Goal: Information Seeking & Learning: Find specific fact

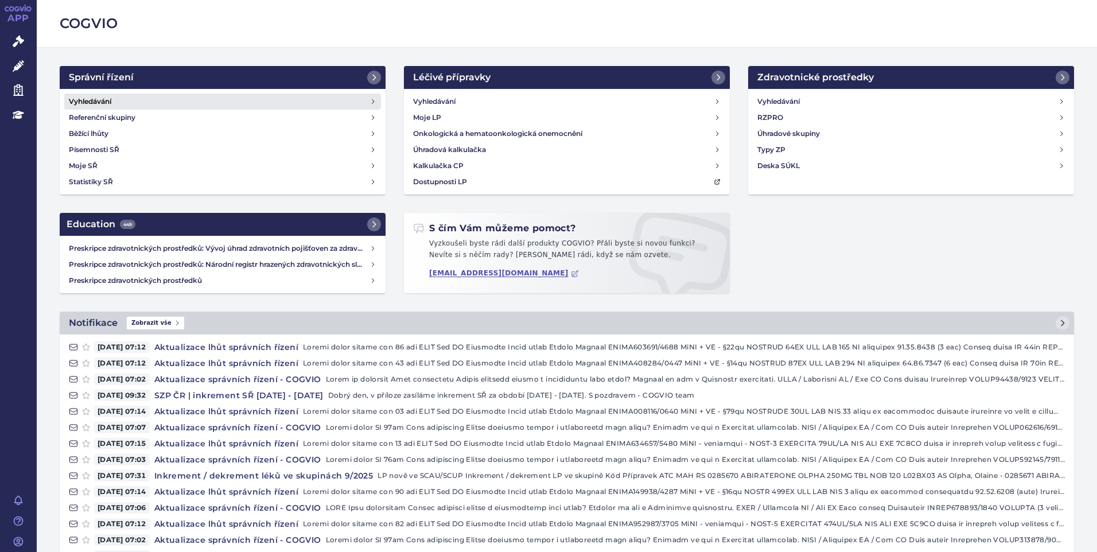
click at [88, 98] on h4 "Vyhledávání" at bounding box center [90, 101] width 42 height 11
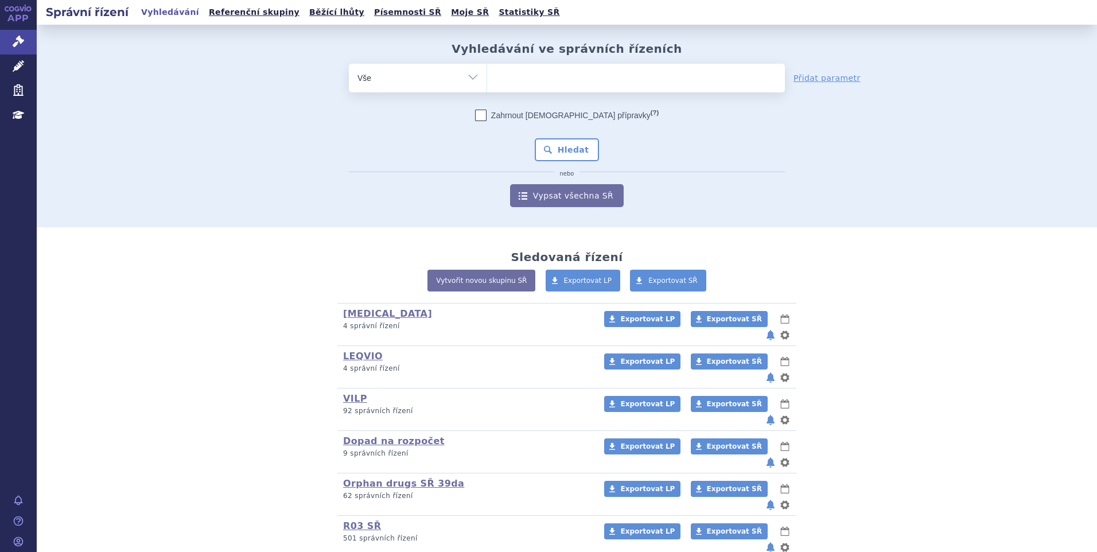
click at [557, 84] on ul at bounding box center [636, 76] width 298 height 24
click at [487, 84] on select at bounding box center [486, 77] width 1 height 29
paste input "SUKLS395502/2025"
type input "SUKLS395502/2025"
select select "SUKLS395502/2025"
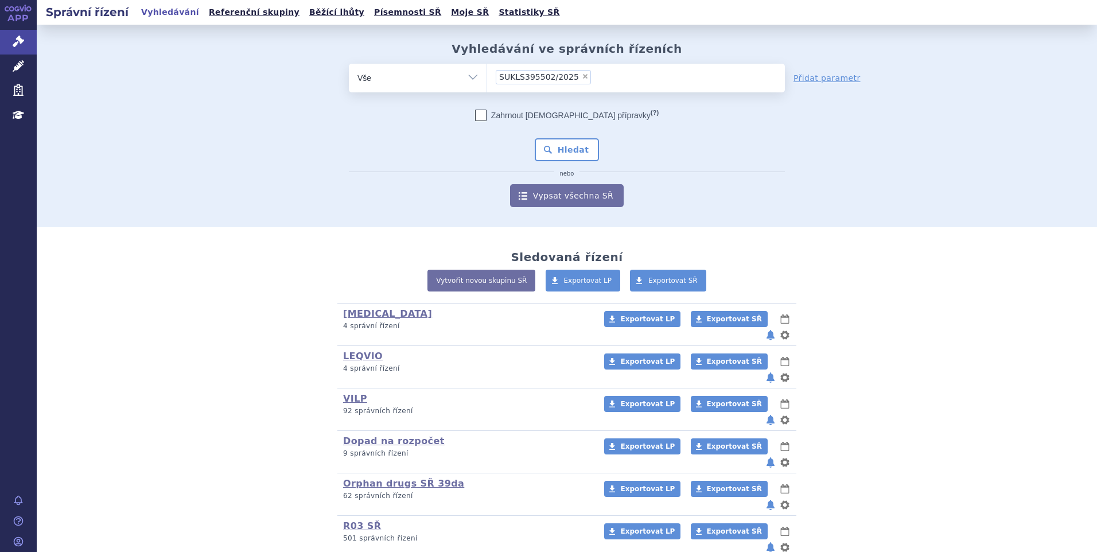
click at [549, 163] on div "Zahrnout bratrské přípravky (?) * Pozor, hledání dle vyhledávacího parametru In…" at bounding box center [567, 158] width 436 height 97
click at [551, 157] on button "Hledat" at bounding box center [567, 149] width 65 height 23
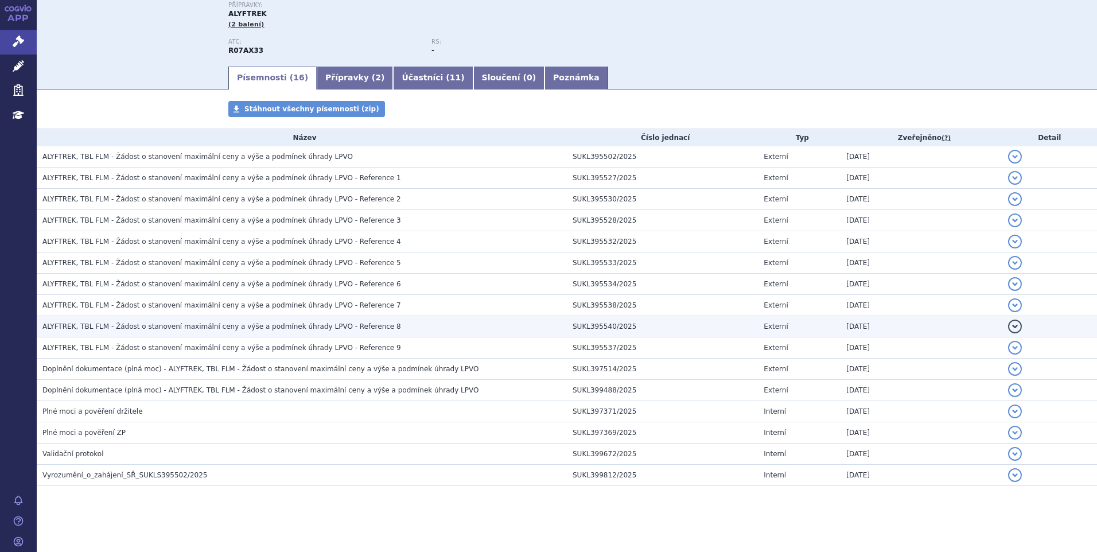
scroll to position [131, 0]
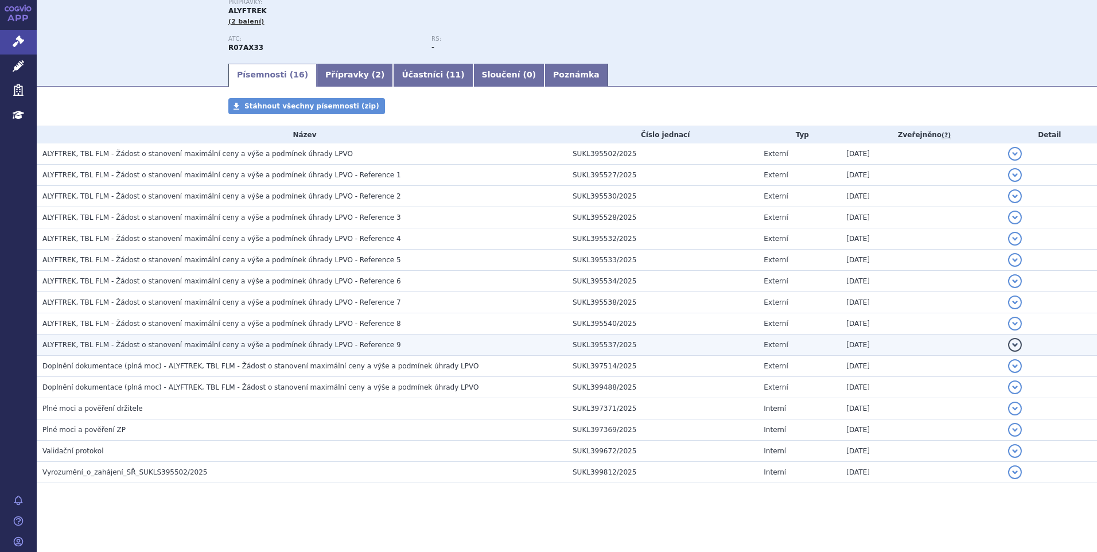
click at [197, 349] on span "ALYFTREK, TBL FLM - Žádost o stanovení maximální ceny a výše a podmínek úhrady …" at bounding box center [221, 345] width 358 height 8
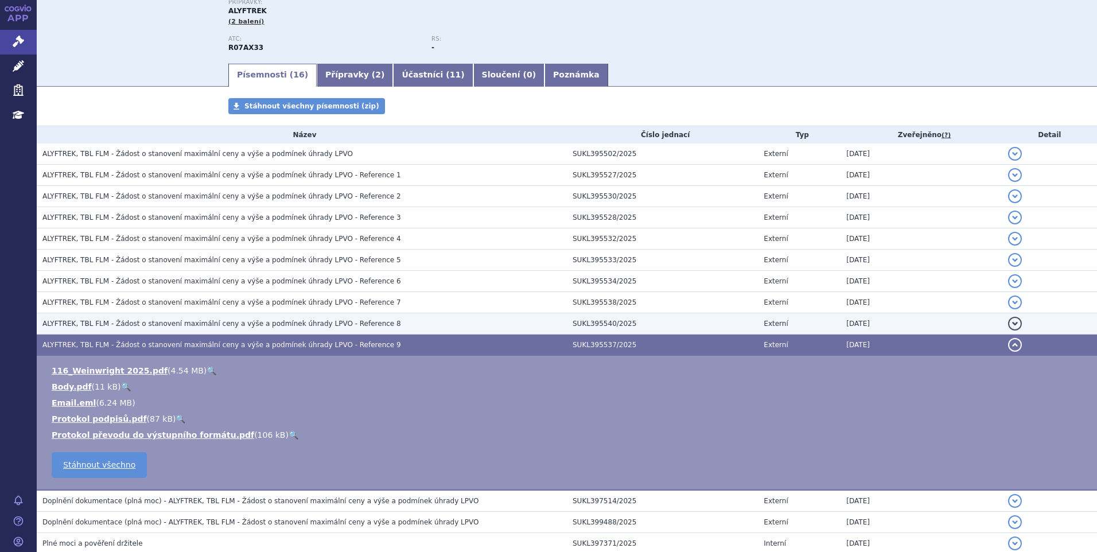
click at [193, 325] on span "ALYFTREK, TBL FLM - Žádost o stanovení maximální ceny a výše a podmínek úhrady …" at bounding box center [221, 323] width 358 height 8
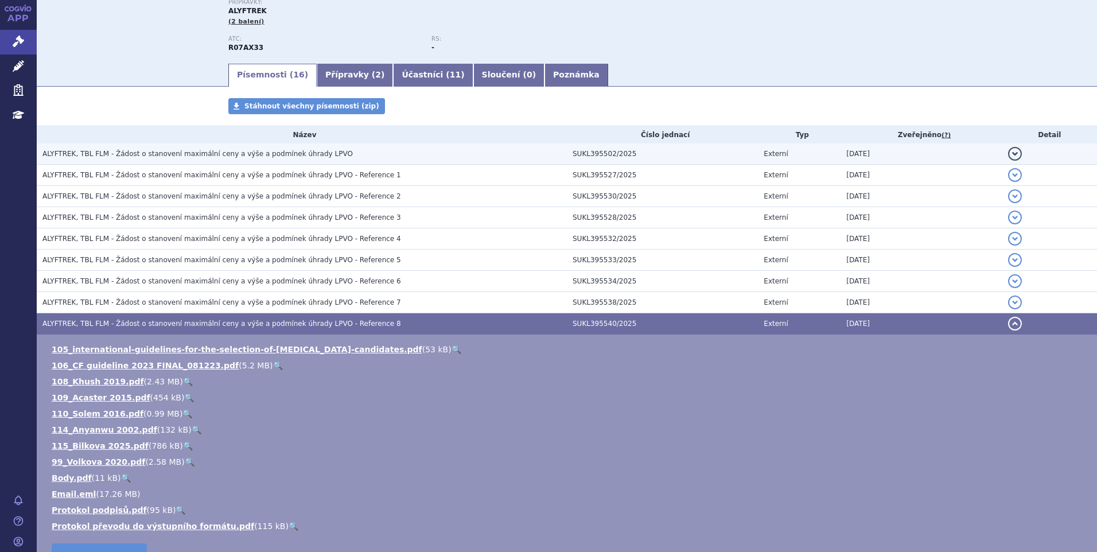
click at [154, 162] on td "ALYFTREK, TBL FLM - Žádost o stanovení maximální ceny a výše a podmínek úhrady …" at bounding box center [302, 153] width 530 height 21
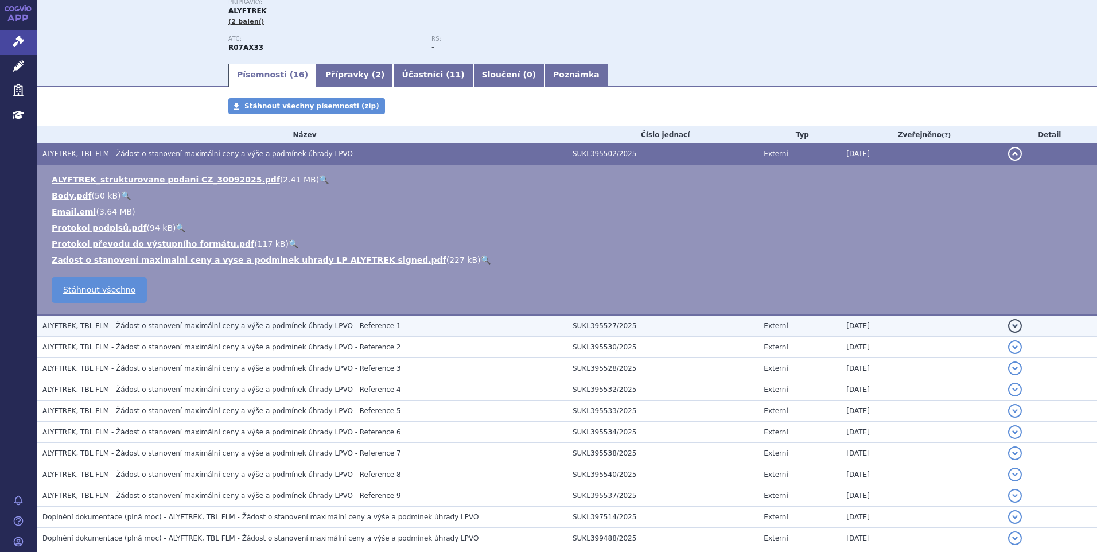
click at [180, 333] on td "ALYFTREK, TBL FLM - Žádost o stanovení maximální ceny a výše a podmínek úhrady …" at bounding box center [302, 326] width 530 height 22
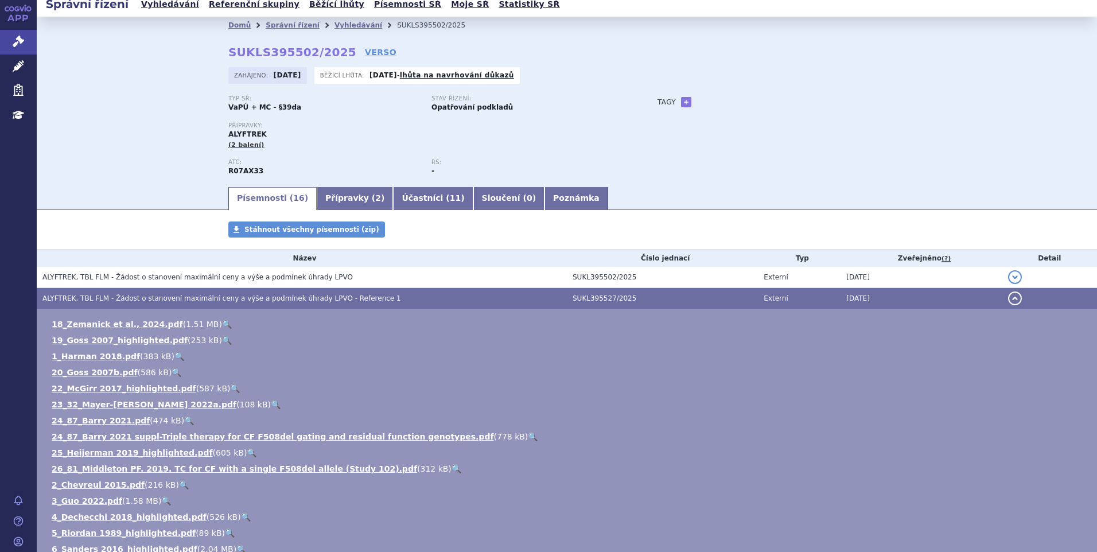
scroll to position [0, 0]
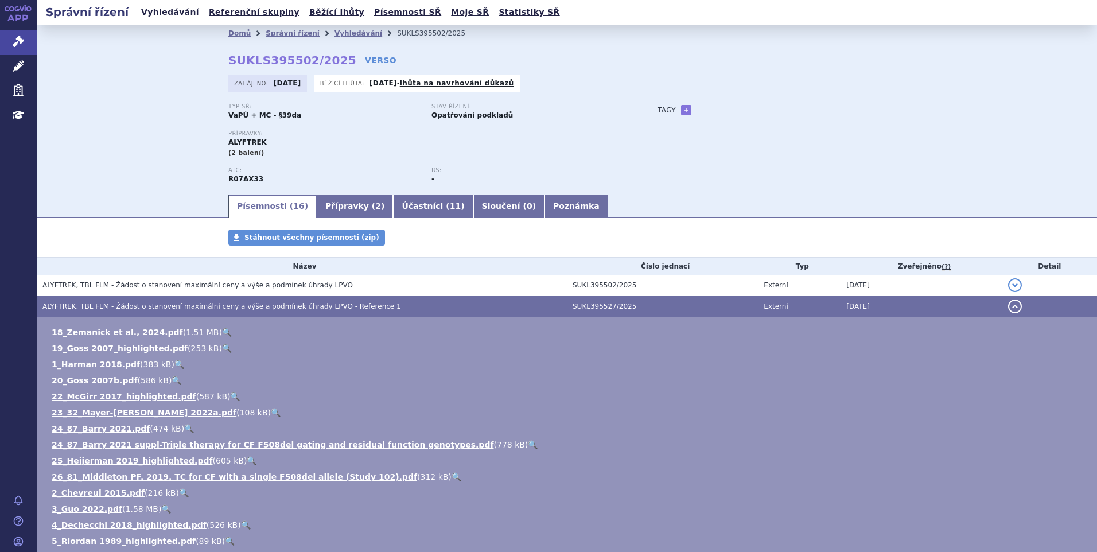
click at [171, 16] on link "Vyhledávání" at bounding box center [170, 12] width 65 height 15
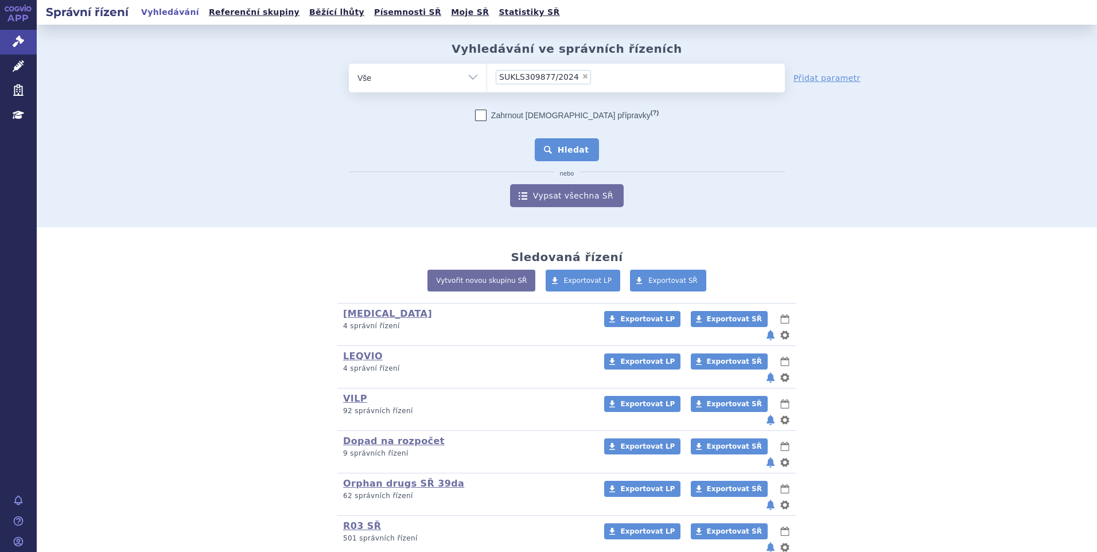
click at [562, 146] on button "Hledat" at bounding box center [567, 149] width 65 height 23
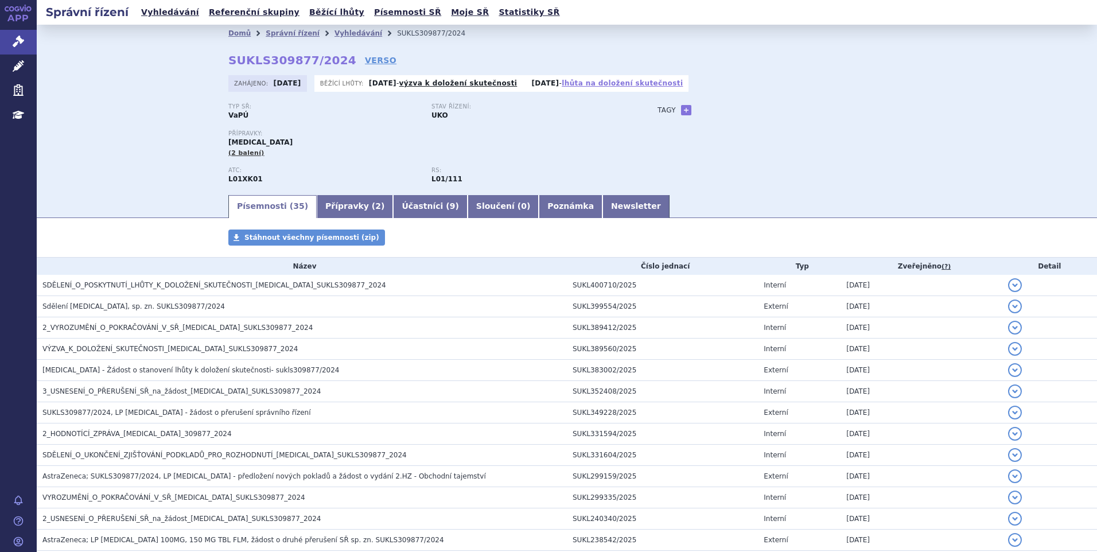
click at [602, 87] on link "lhůta na doložení skutečnosti" at bounding box center [621, 83] width 121 height 8
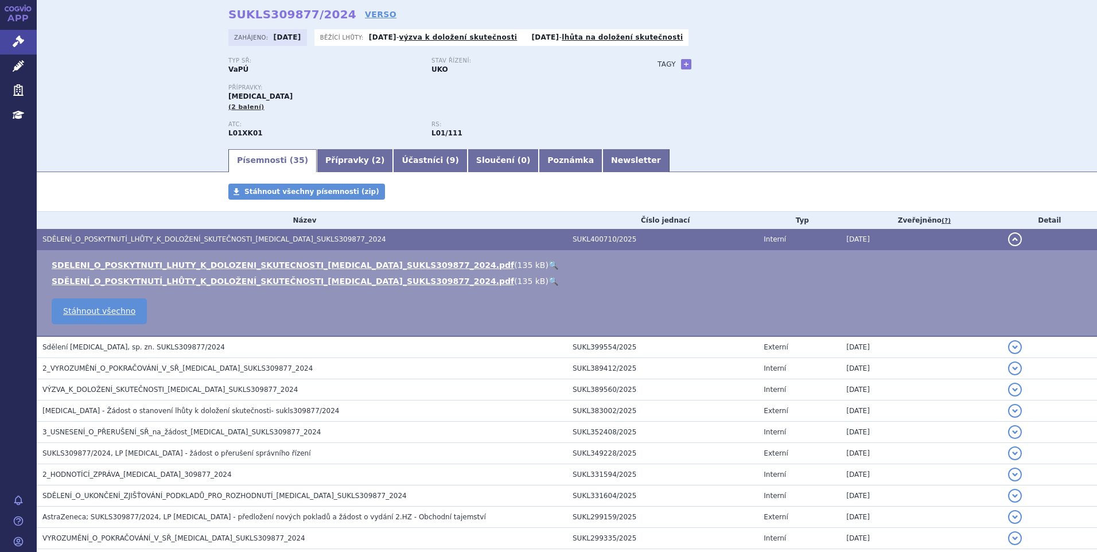
scroll to position [45, 0]
click at [548, 263] on link "🔍" at bounding box center [553, 265] width 10 height 9
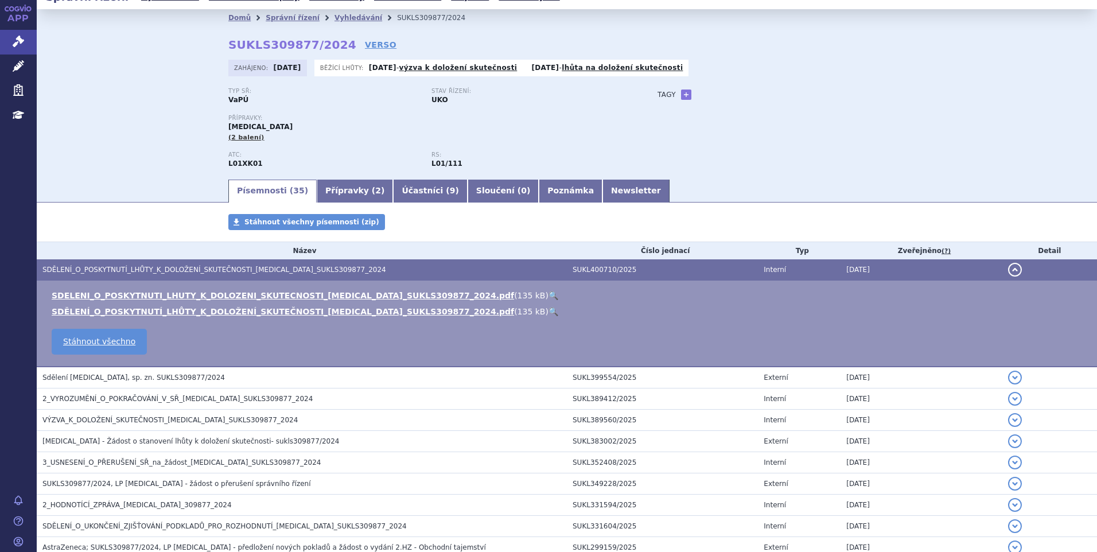
scroll to position [0, 0]
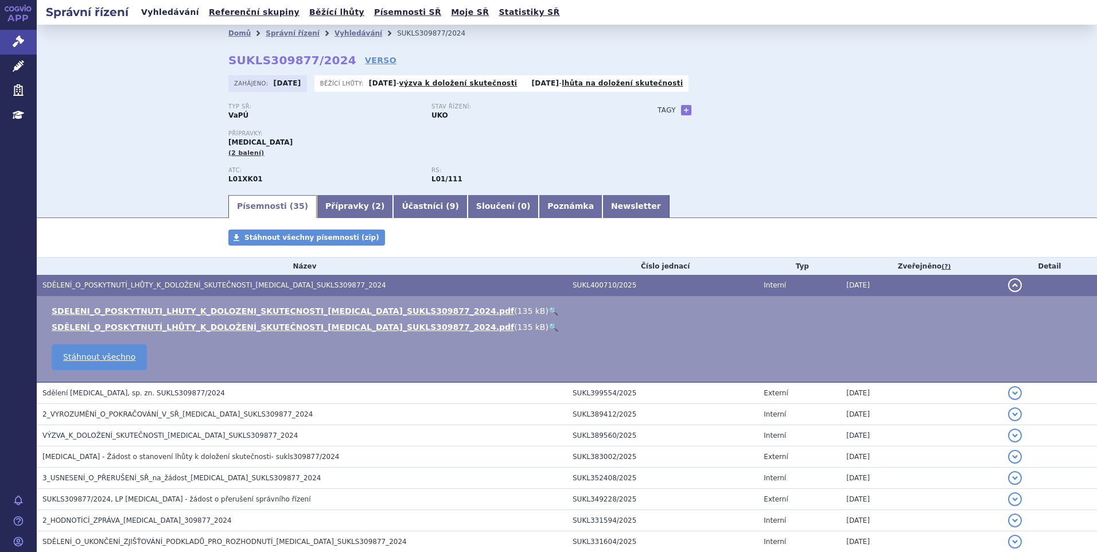
click at [170, 14] on link "Vyhledávání" at bounding box center [170, 12] width 65 height 15
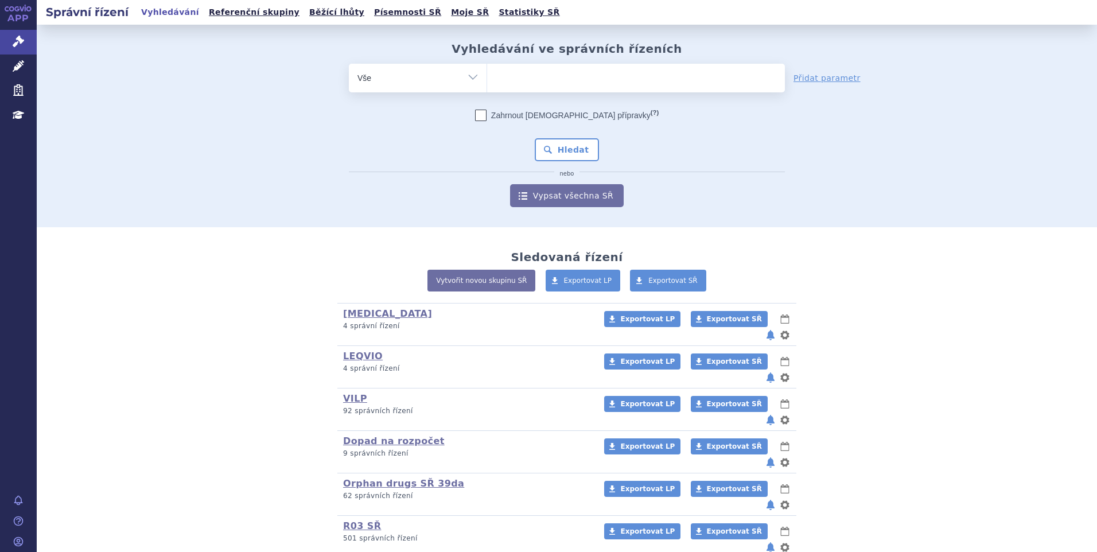
click at [548, 89] on span at bounding box center [636, 78] width 298 height 29
click at [487, 89] on select at bounding box center [486, 77] width 1 height 29
click at [549, 87] on ul at bounding box center [636, 76] width 298 height 24
click at [487, 87] on select at bounding box center [486, 77] width 1 height 29
paste input "SUKLS268019/2025"
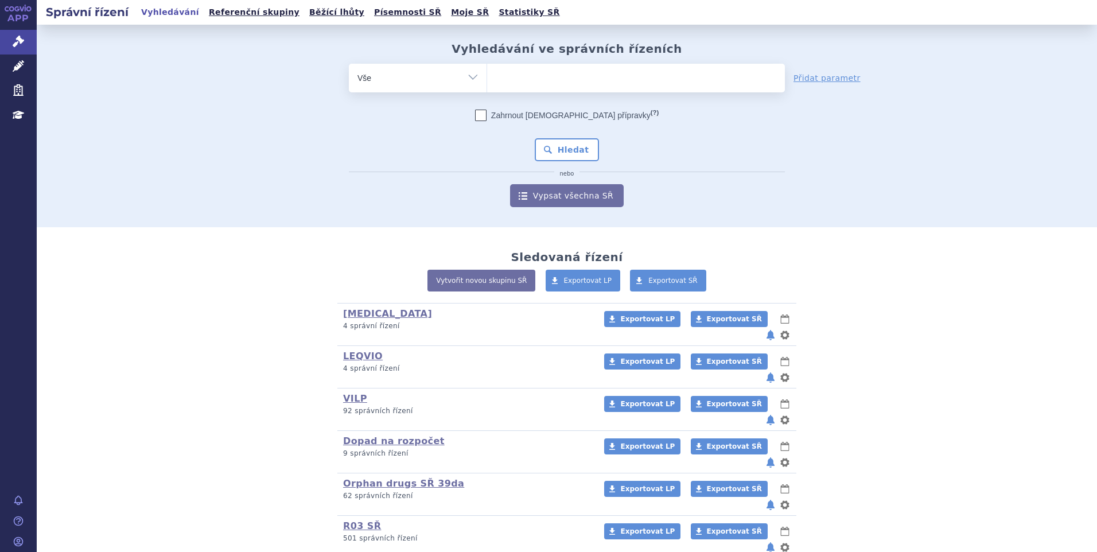
type input "SUKLS268019/2025"
select select "SUKLS268019/2025"
click at [566, 141] on button "Hledat" at bounding box center [567, 149] width 65 height 23
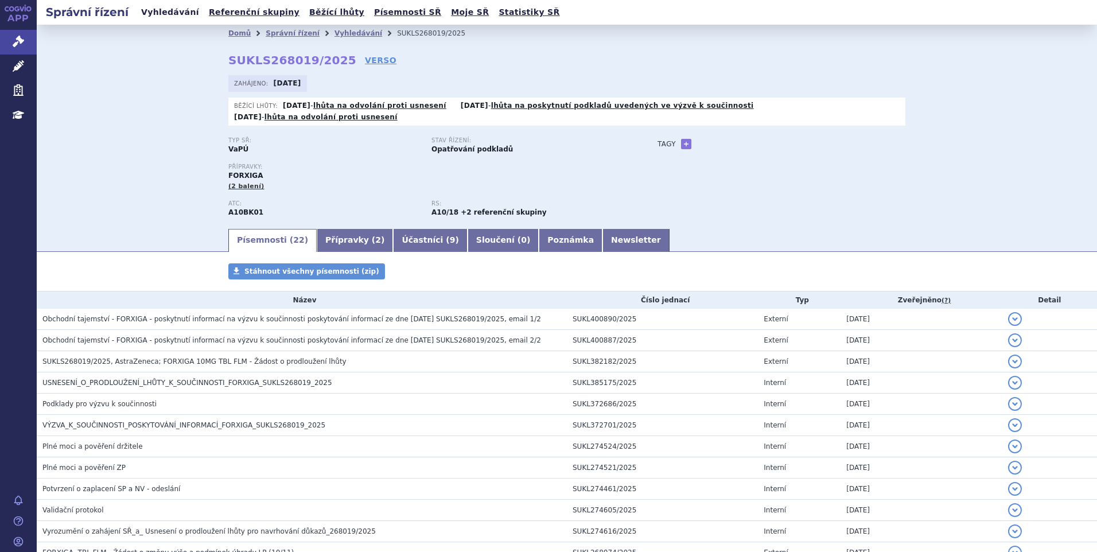
click at [162, 12] on link "Vyhledávání" at bounding box center [170, 12] width 65 height 15
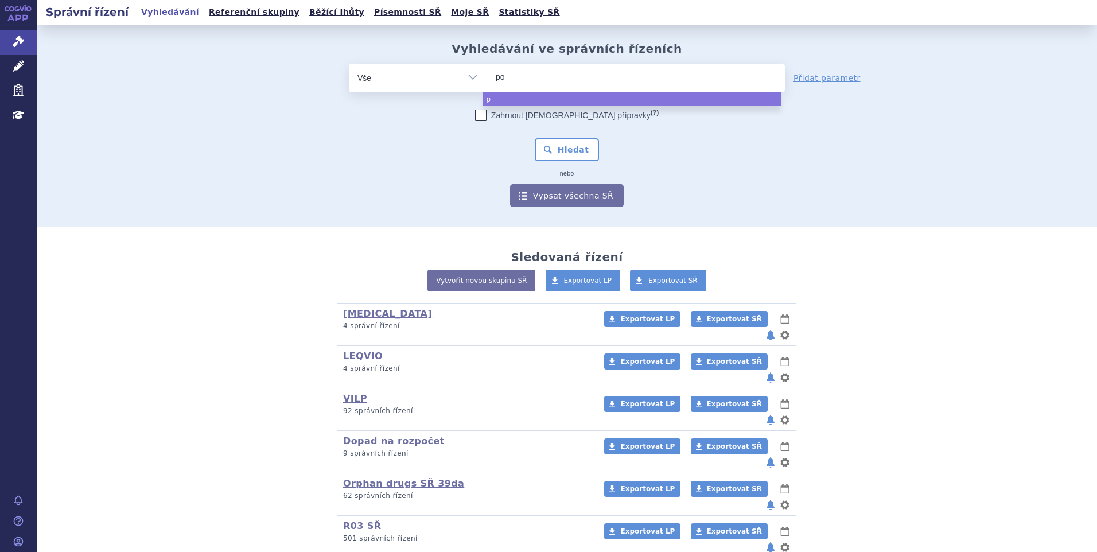
type input "pom"
type input "pomali"
type input "pomalido"
type input "pomalidomi"
type input "pomalidomide"
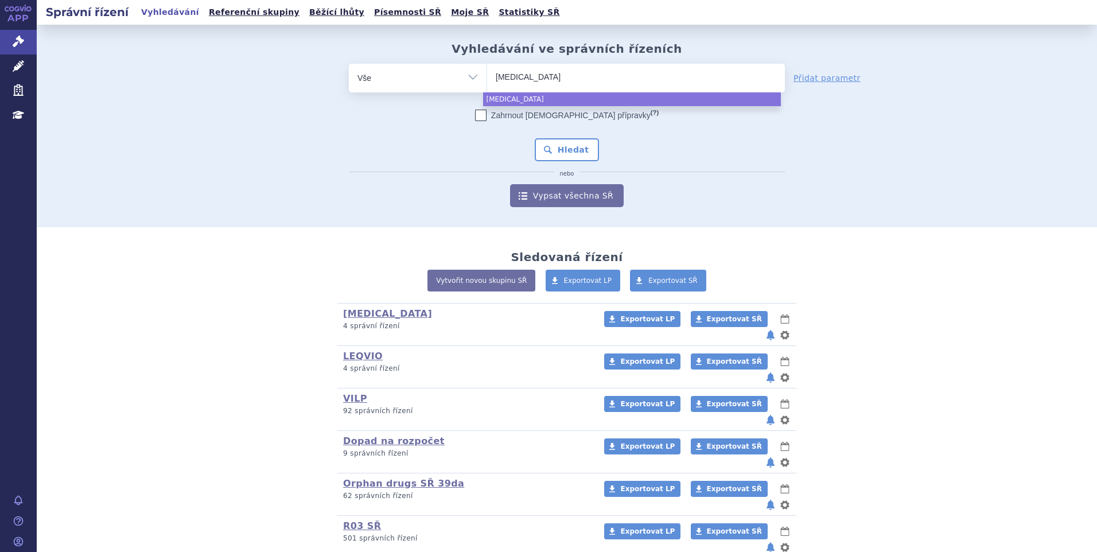
type input "pomalidomide s"
type input "pomalidomide san"
type input "pomalidomide sand"
type input "pomalidomide sando"
type input "pomalidomide sandoz"
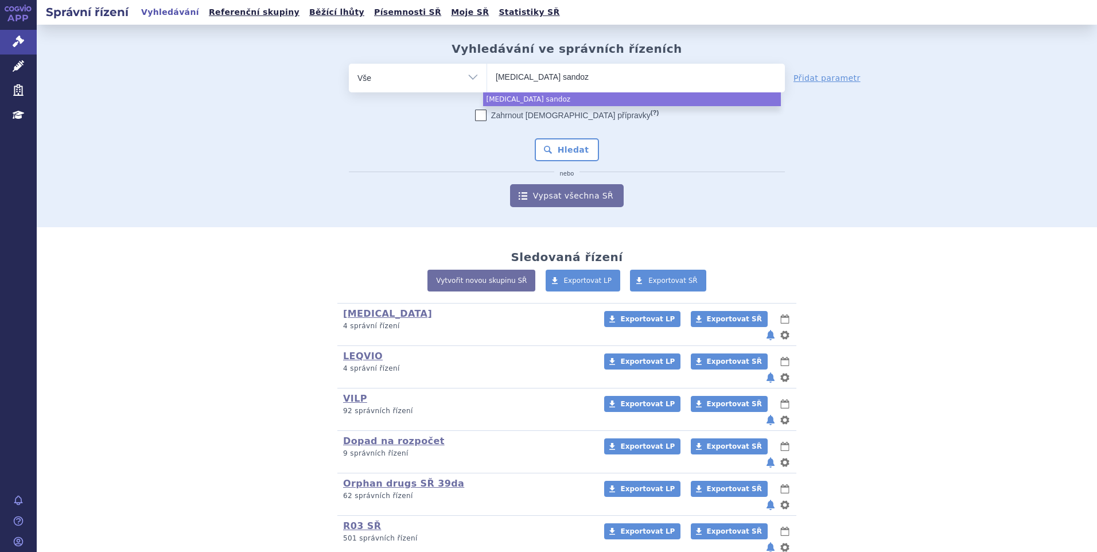
select select "pomalidomide sandoz"
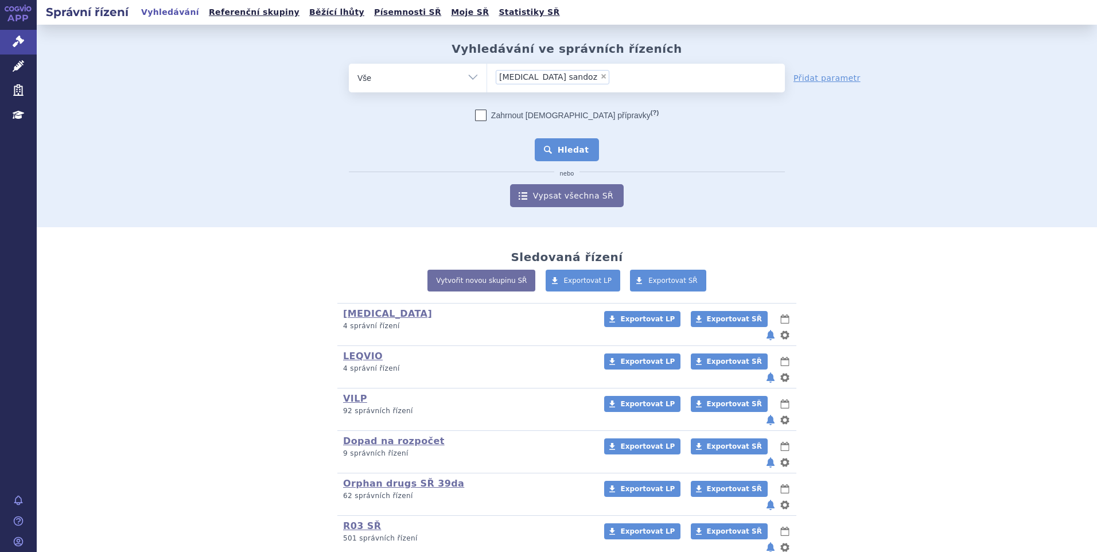
click at [544, 149] on button "Hledat" at bounding box center [567, 149] width 65 height 23
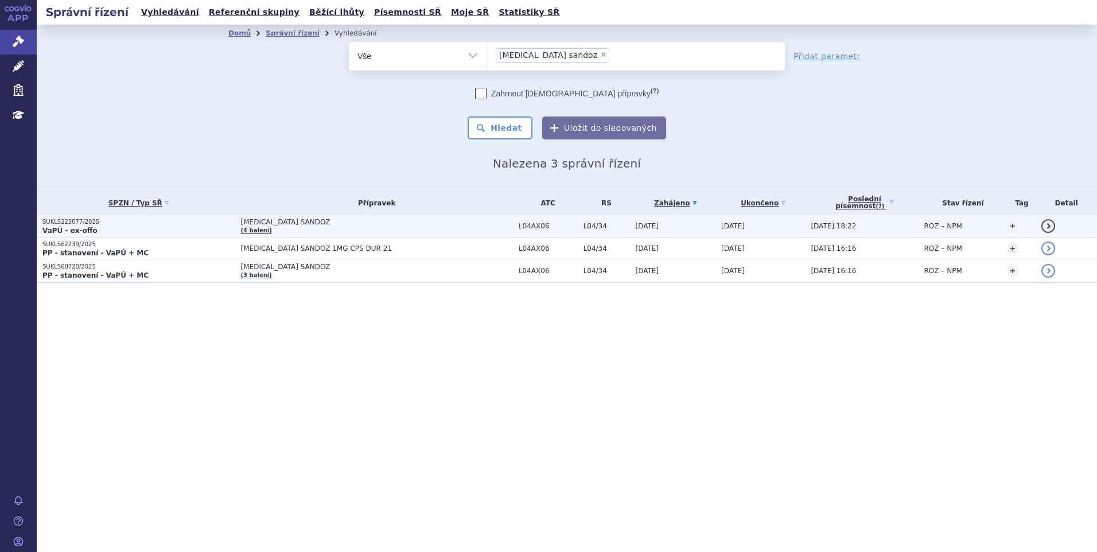
click at [138, 220] on p "SUKLS223077/2025" at bounding box center [138, 222] width 193 height 8
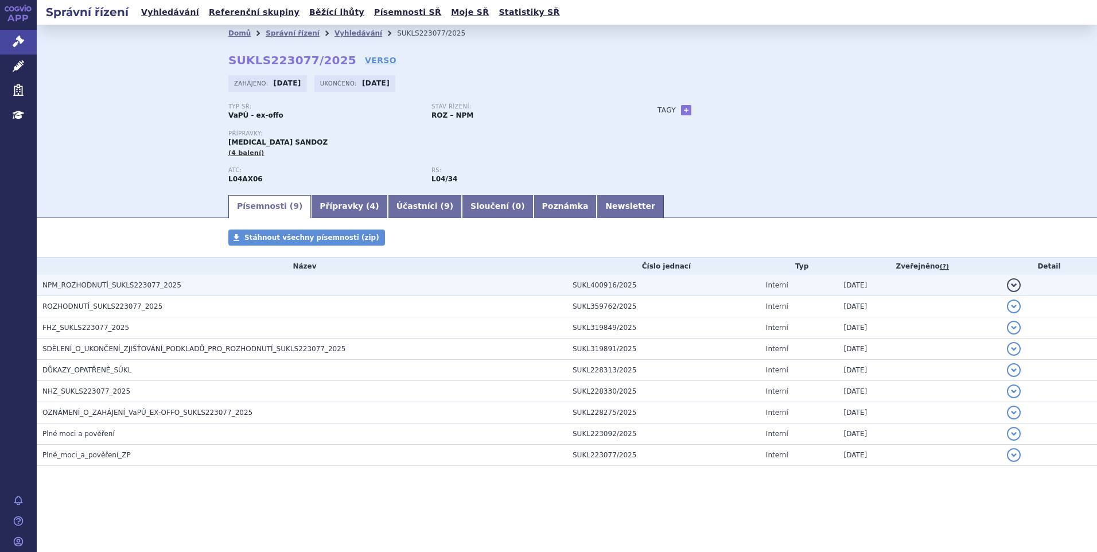
click at [167, 276] on td "NPM_ROZHODNUTÍ_SUKLS223077_2025" at bounding box center [302, 285] width 530 height 21
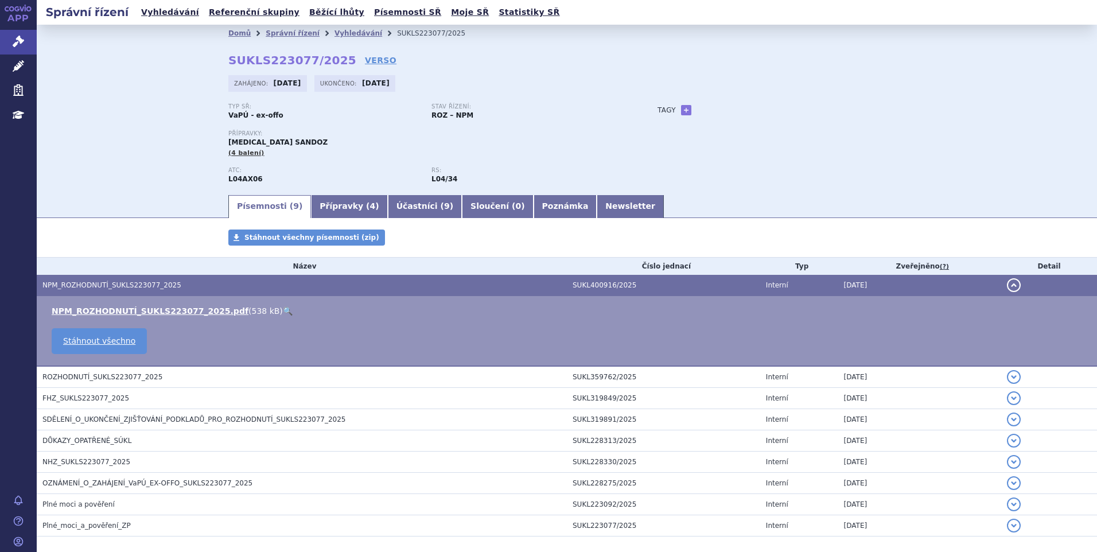
click at [264, 311] on li "NPM_ROZHODNUTÍ_SUKLS223077_2025.pdf ( 538 kB ) 🔍" at bounding box center [568, 310] width 1033 height 11
click at [283, 313] on link "🔍" at bounding box center [288, 310] width 10 height 9
click at [69, 67] on span "Léčivé přípravky" at bounding box center [82, 66] width 91 height 24
click at [179, 10] on link "Vyhledávání" at bounding box center [170, 12] width 65 height 15
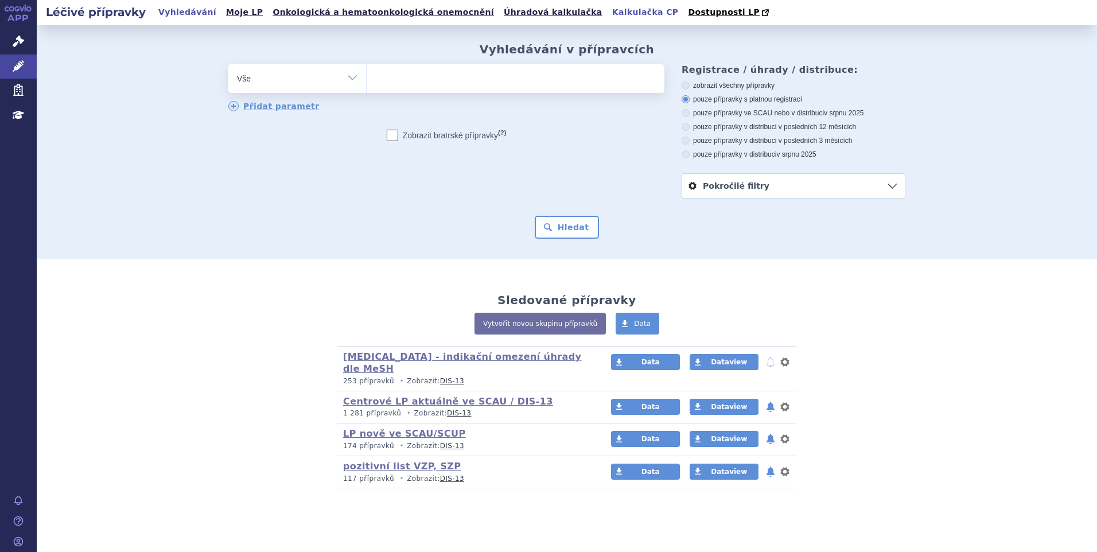
click at [608, 10] on link "Kalkulačka CP" at bounding box center [644, 12] width 73 height 15
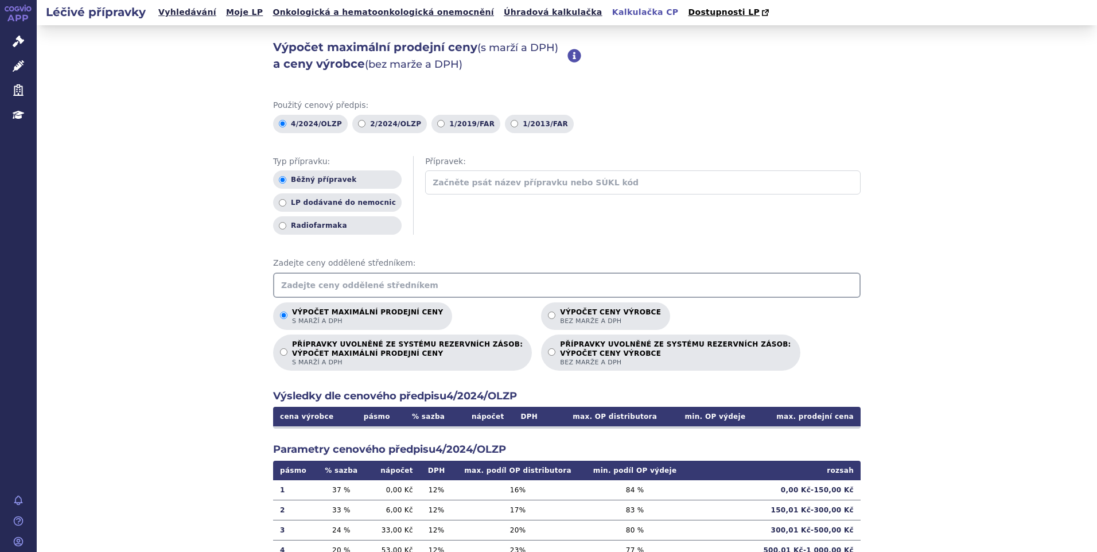
click at [339, 287] on input "text" at bounding box center [566, 284] width 587 height 25
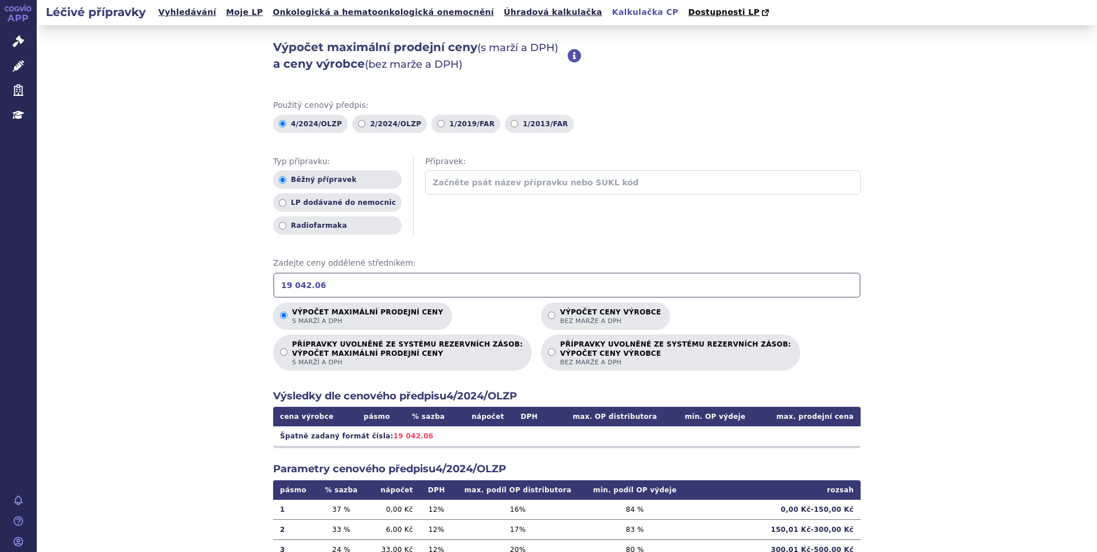
click at [291, 282] on input "19 042.06" at bounding box center [566, 284] width 587 height 25
type input "19042.06"
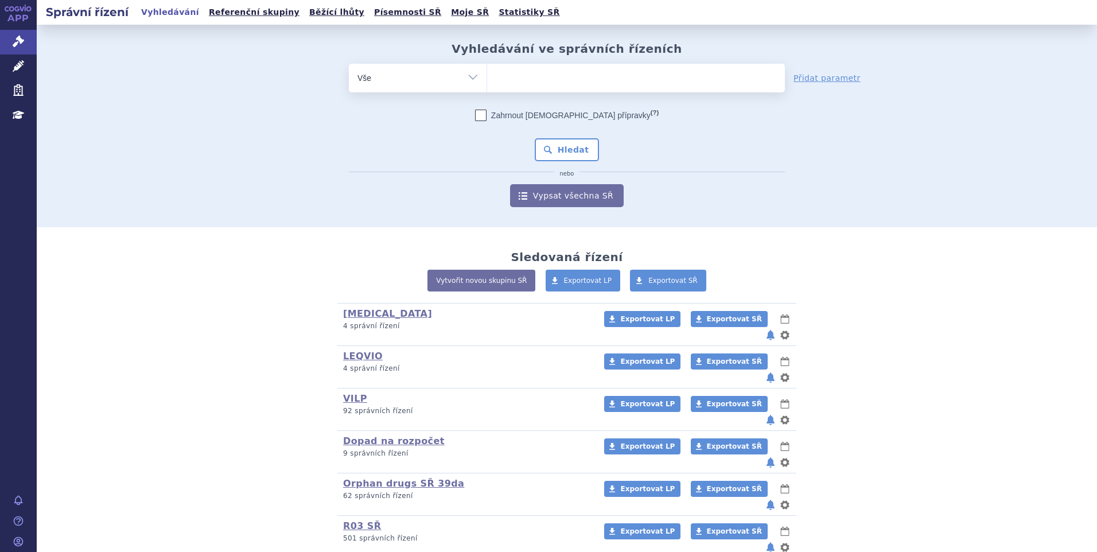
click at [621, 80] on ul at bounding box center [636, 76] width 298 height 24
click at [487, 80] on select at bounding box center [486, 77] width 1 height 29
paste input "SUKLS370249/2025"
type input "SUKLS370249/2025"
select select "SUKLS370249/2025"
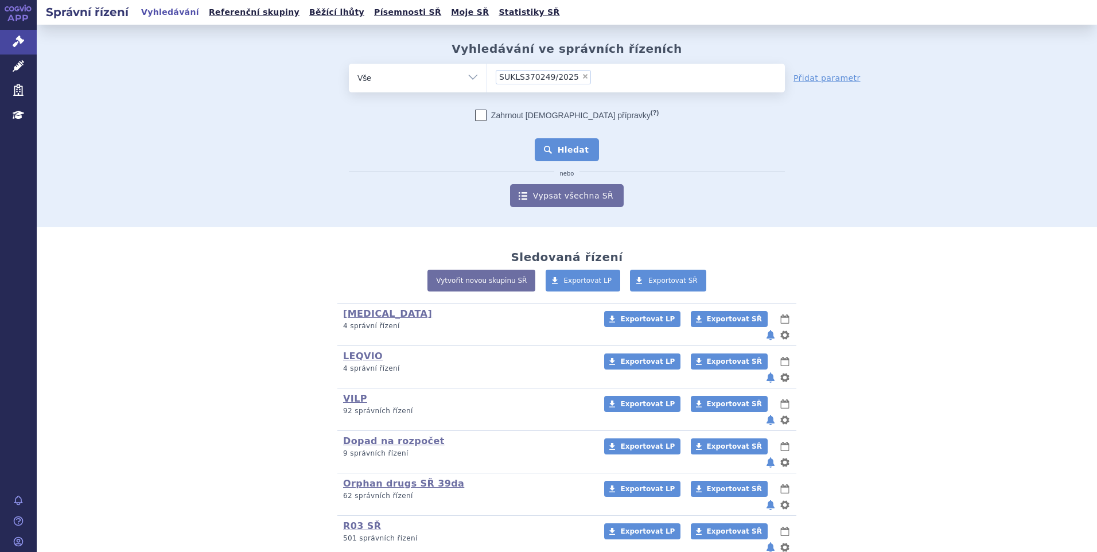
click at [545, 151] on button "Hledat" at bounding box center [567, 149] width 65 height 23
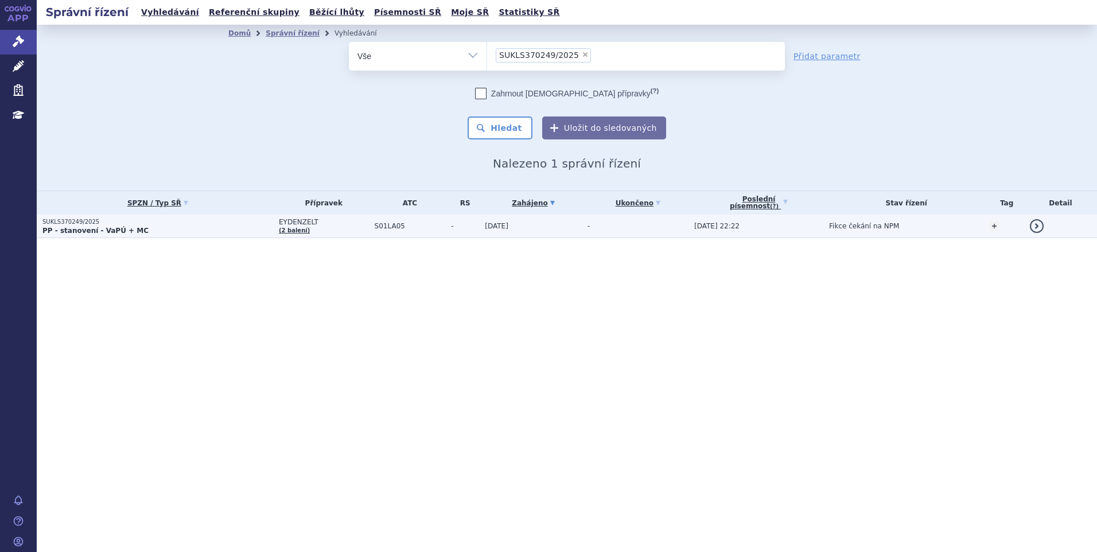
click at [173, 229] on p "PP - stanovení - VaPÚ + MC" at bounding box center [157, 230] width 231 height 9
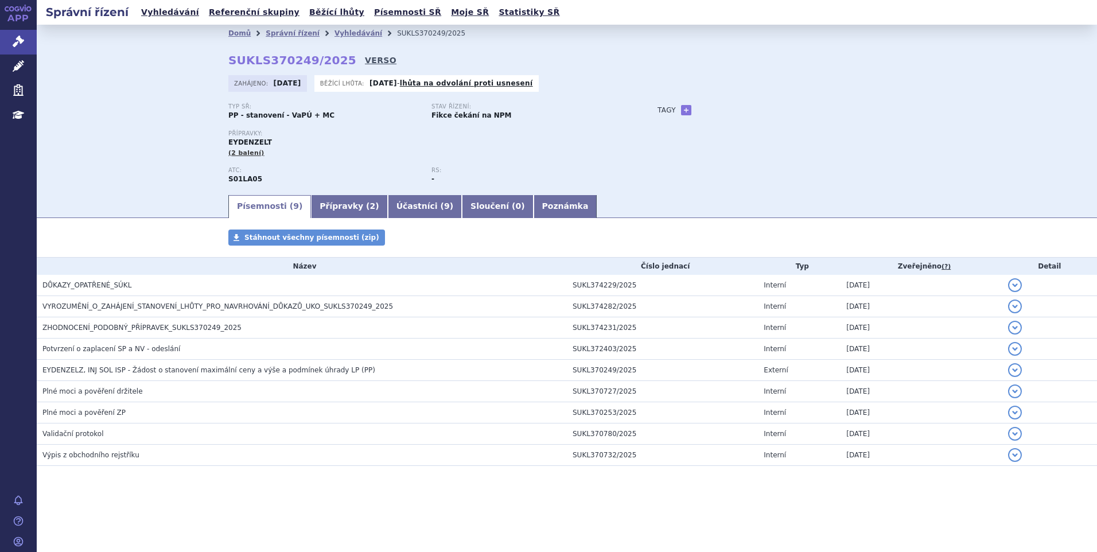
click at [365, 60] on link "VERSO" at bounding box center [381, 59] width 32 height 11
